Goal: Task Accomplishment & Management: Manage account settings

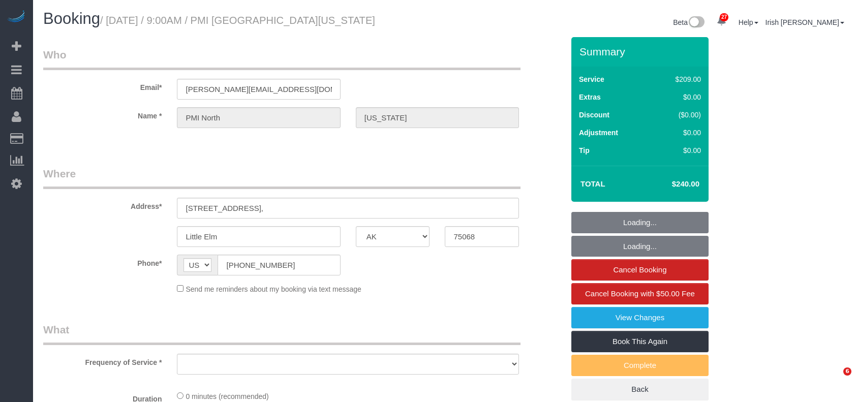
select select "[GEOGRAPHIC_DATA]"
select select "object:7992"
select select "3"
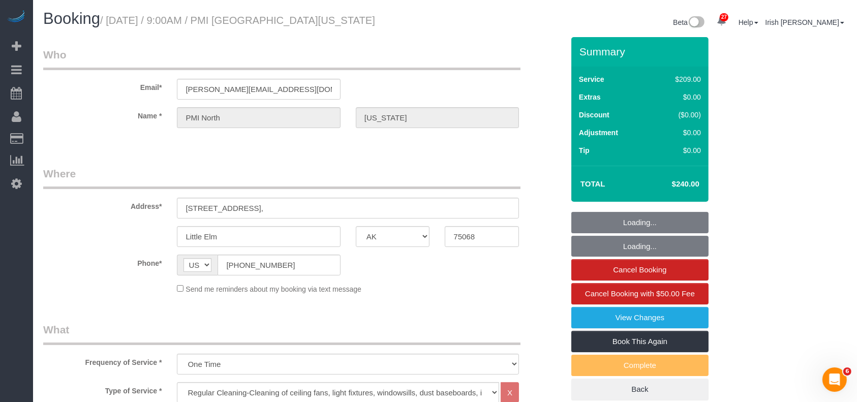
select select "object:8079"
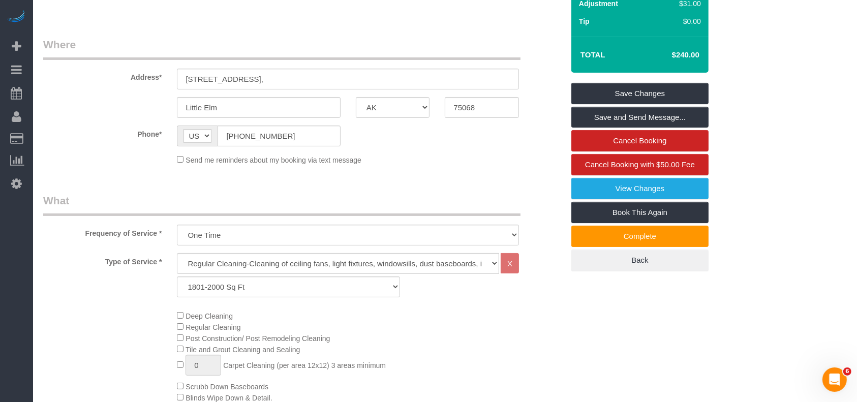
scroll to position [407, 0]
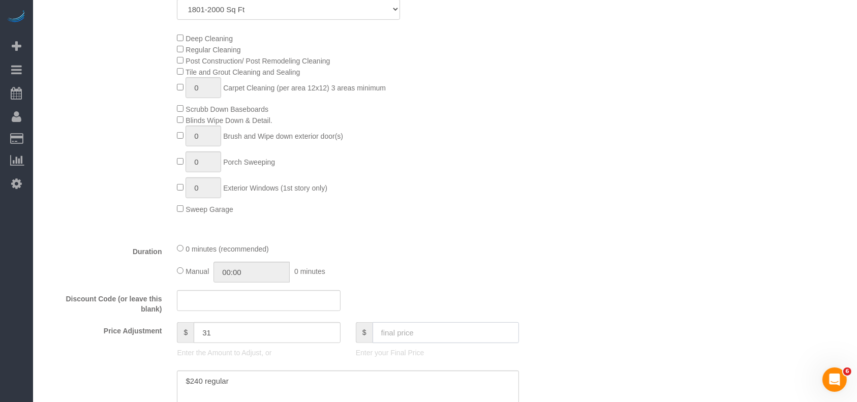
click at [387, 335] on input "text" at bounding box center [446, 332] width 147 height 21
click at [436, 335] on input "text" at bounding box center [446, 332] width 147 height 21
type input "30"
click at [382, 334] on input "30" at bounding box center [446, 332] width 147 height 21
drag, startPoint x: 396, startPoint y: 332, endPoint x: 357, endPoint y: 324, distance: 40.1
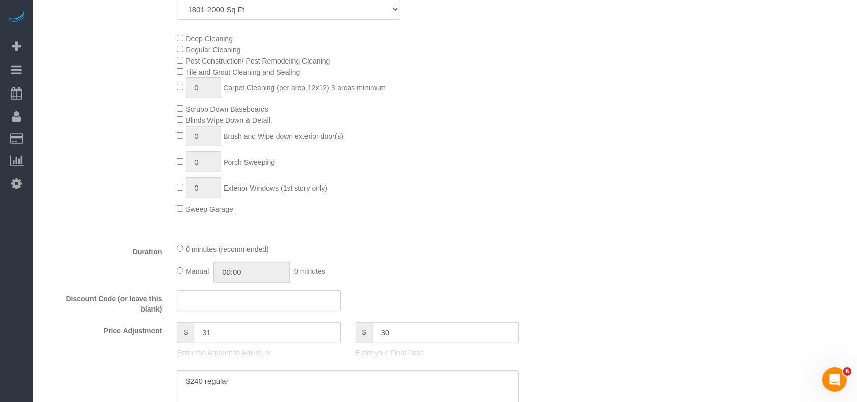
click at [357, 324] on fieldset "What Frequency of Service * One Time Type of Service * Regular Cleaning-Cleanin…" at bounding box center [303, 207] width 521 height 582
type input "-274"
paste input "5"
type input "350"
drag, startPoint x: 410, startPoint y: 330, endPoint x: 381, endPoint y: 330, distance: 28.5
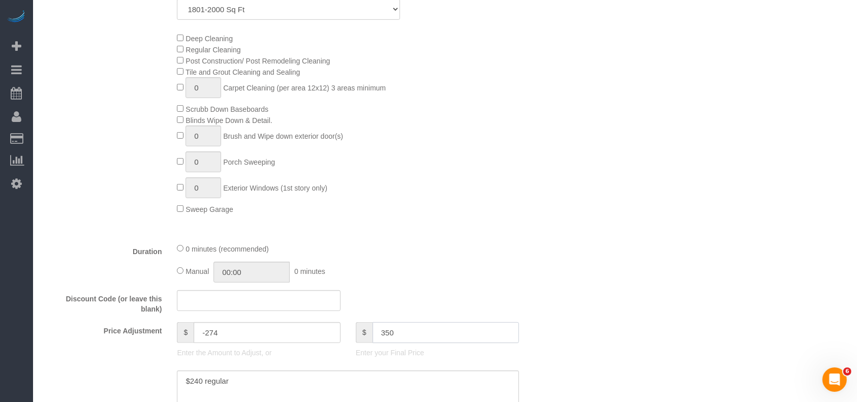
click at [382, 330] on input "350" at bounding box center [446, 332] width 147 height 21
type input "46"
click at [287, 381] on textarea at bounding box center [348, 392] width 342 height 42
click at [184, 39] on span "Deep Cleaning" at bounding box center [205, 39] width 56 height 8
click at [395, 331] on input "text" at bounding box center [446, 332] width 147 height 21
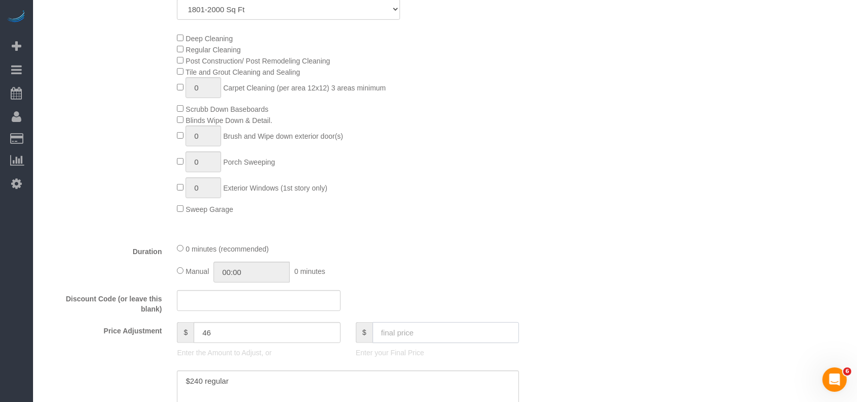
paste input "5"
drag, startPoint x: 391, startPoint y: 337, endPoint x: 368, endPoint y: 338, distance: 23.9
click at [368, 338] on div "$ 5" at bounding box center [437, 332] width 163 height 21
paste input "5"
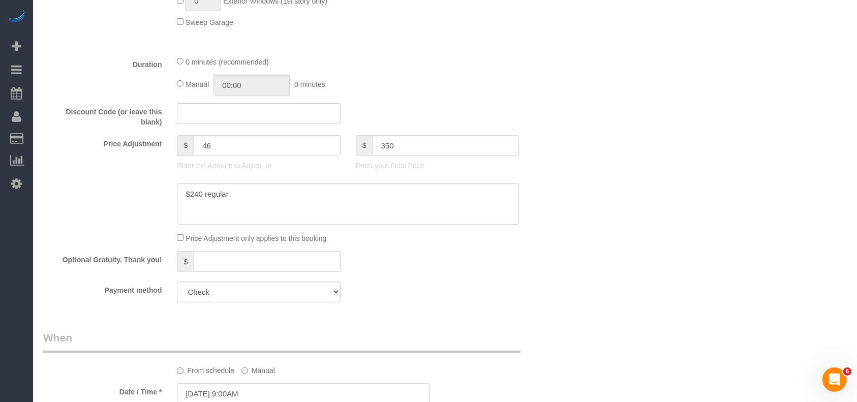
scroll to position [610, 0]
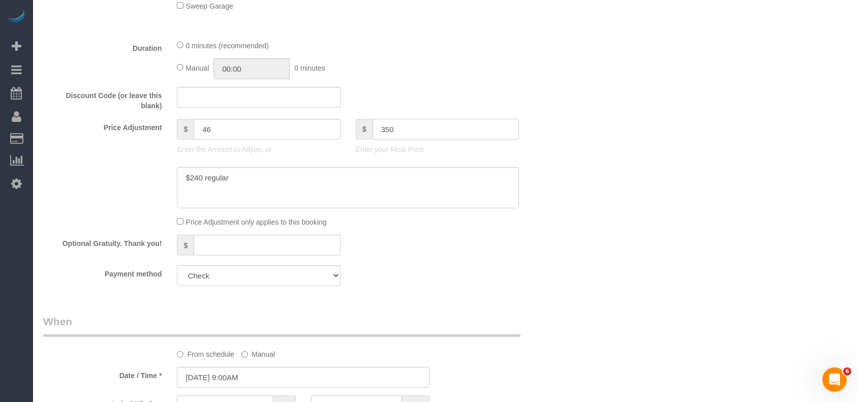
type input "350"
click at [260, 185] on textarea at bounding box center [348, 188] width 342 height 42
type input "141"
type textarea "$240 regular $110 deep"
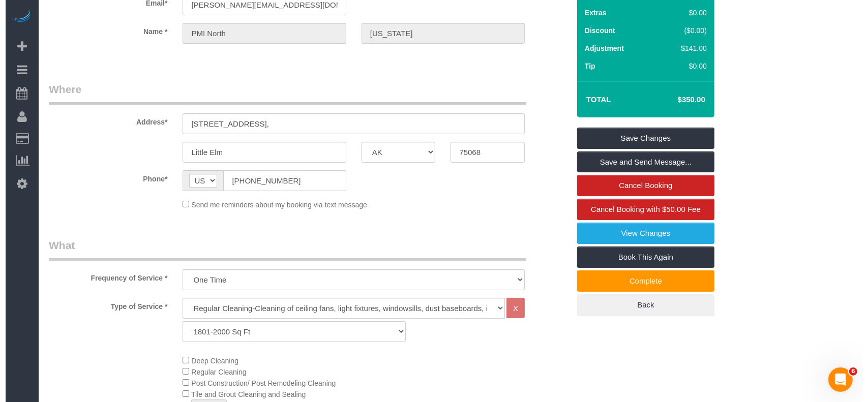
scroll to position [0, 0]
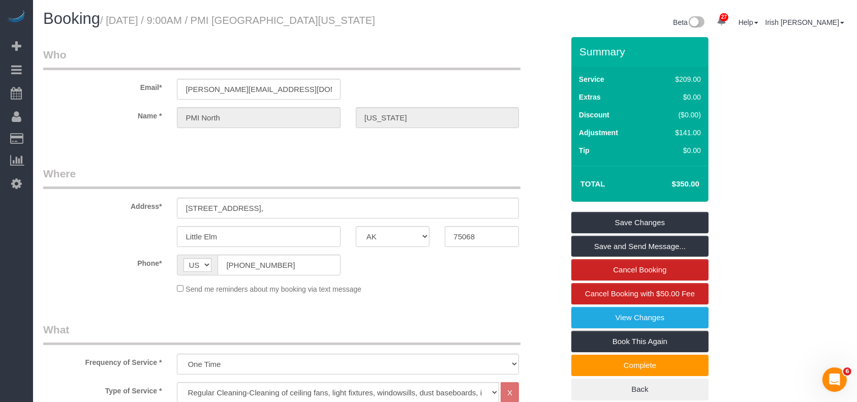
click at [55, 255] on label "Phone*" at bounding box center [103, 262] width 134 height 14
click at [595, 223] on link "Save Changes" at bounding box center [639, 222] width 137 height 21
